Goal: Find specific page/section: Find specific page/section

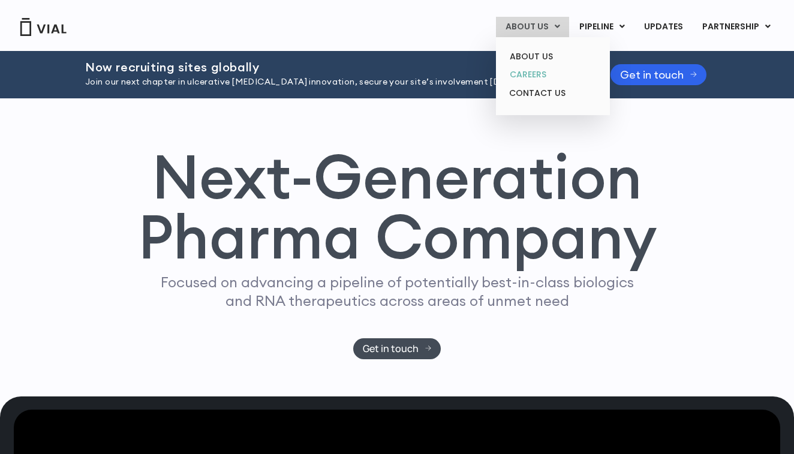
click at [525, 76] on link "CAREERS" at bounding box center [552, 74] width 105 height 19
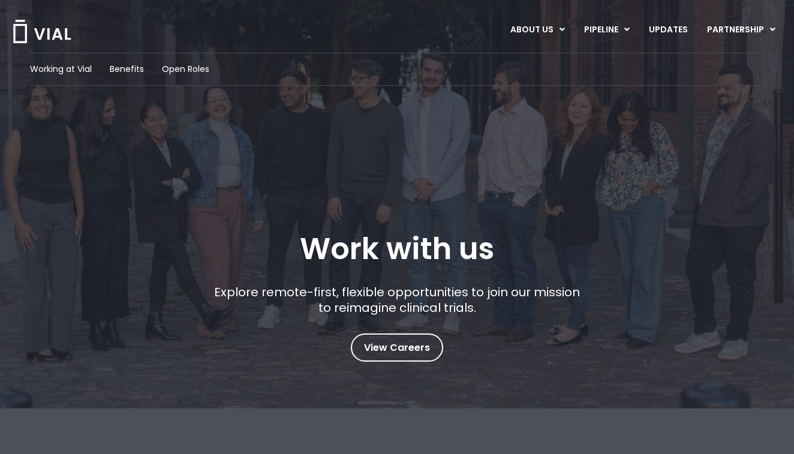
scroll to position [13, 0]
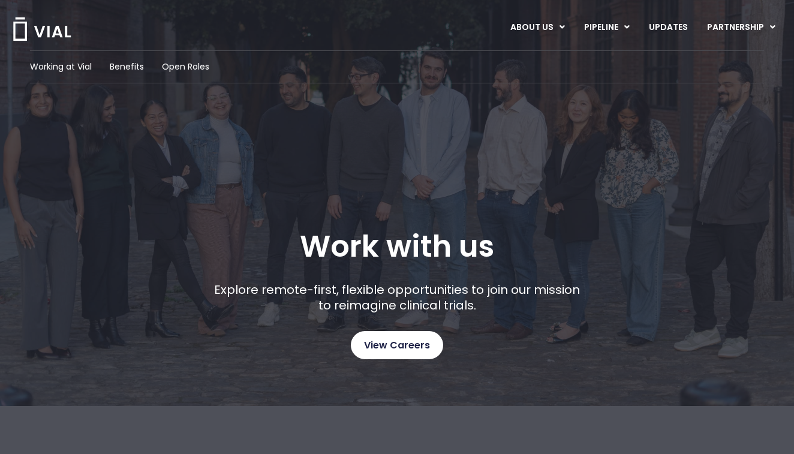
click at [384, 352] on span "View Careers" at bounding box center [397, 346] width 66 height 16
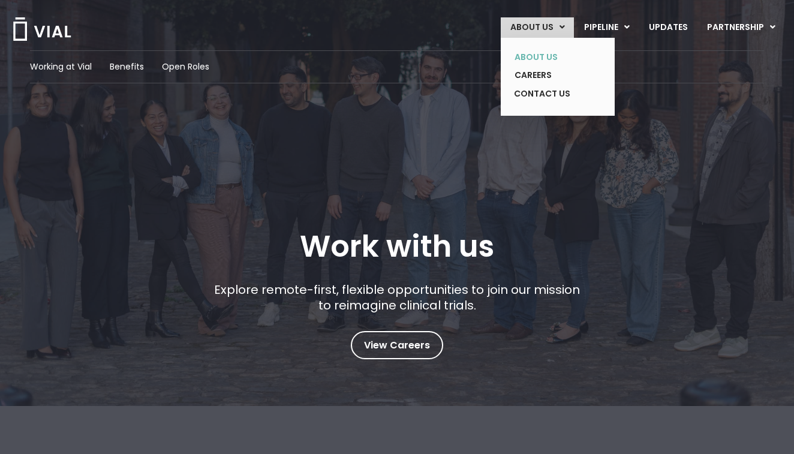
click at [544, 53] on link "ABOUT US" at bounding box center [549, 57] width 88 height 19
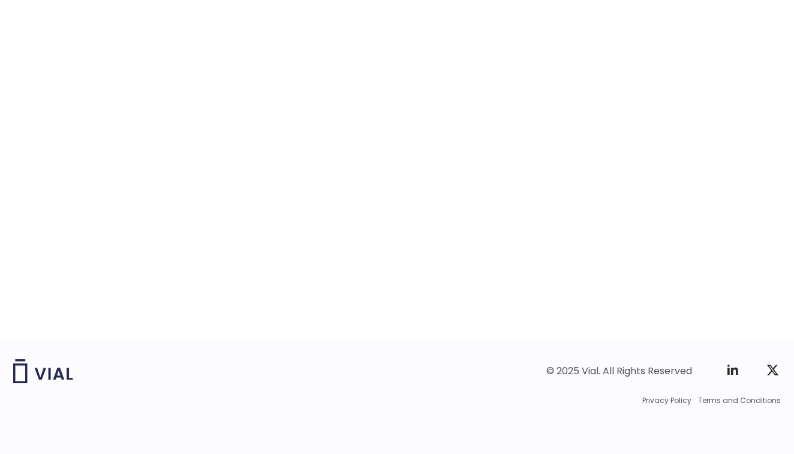
scroll to position [1896, 0]
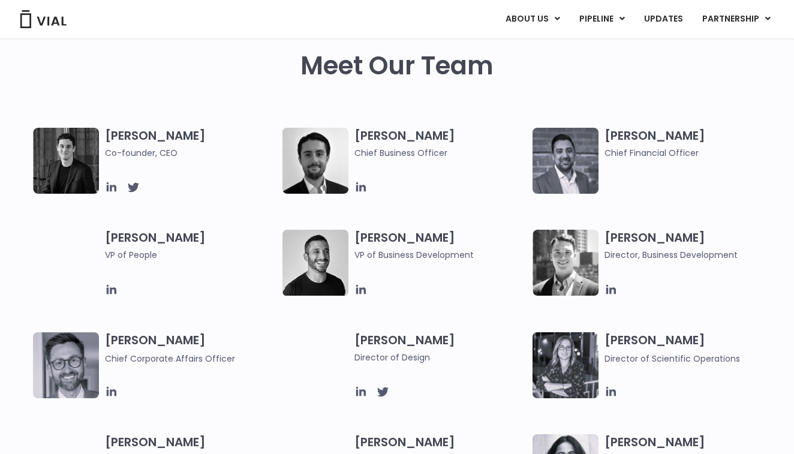
scroll to position [572, 0]
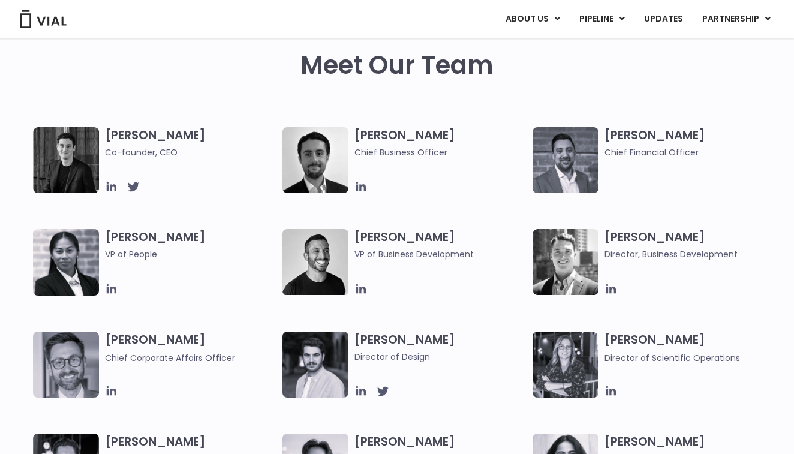
click at [314, 261] on img at bounding box center [315, 262] width 66 height 66
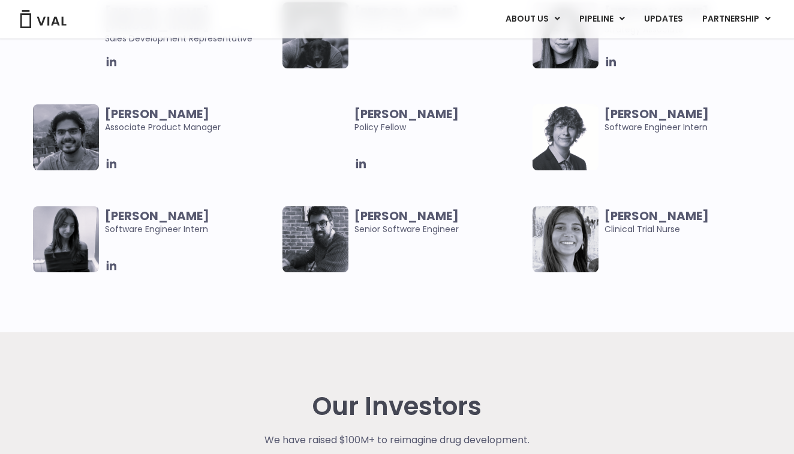
scroll to position [2530, 1]
